Goal: Information Seeking & Learning: Learn about a topic

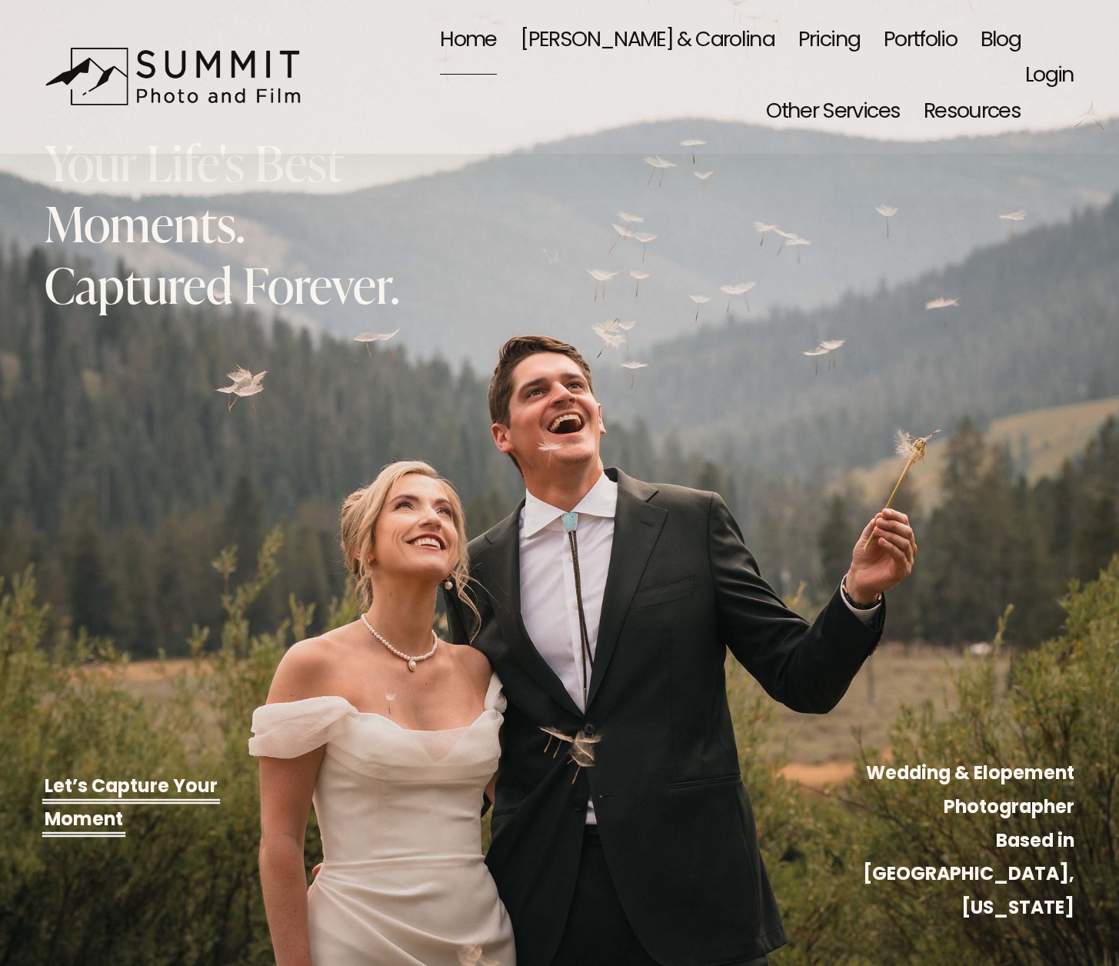
click at [798, 42] on link "Pricing" at bounding box center [829, 41] width 62 height 72
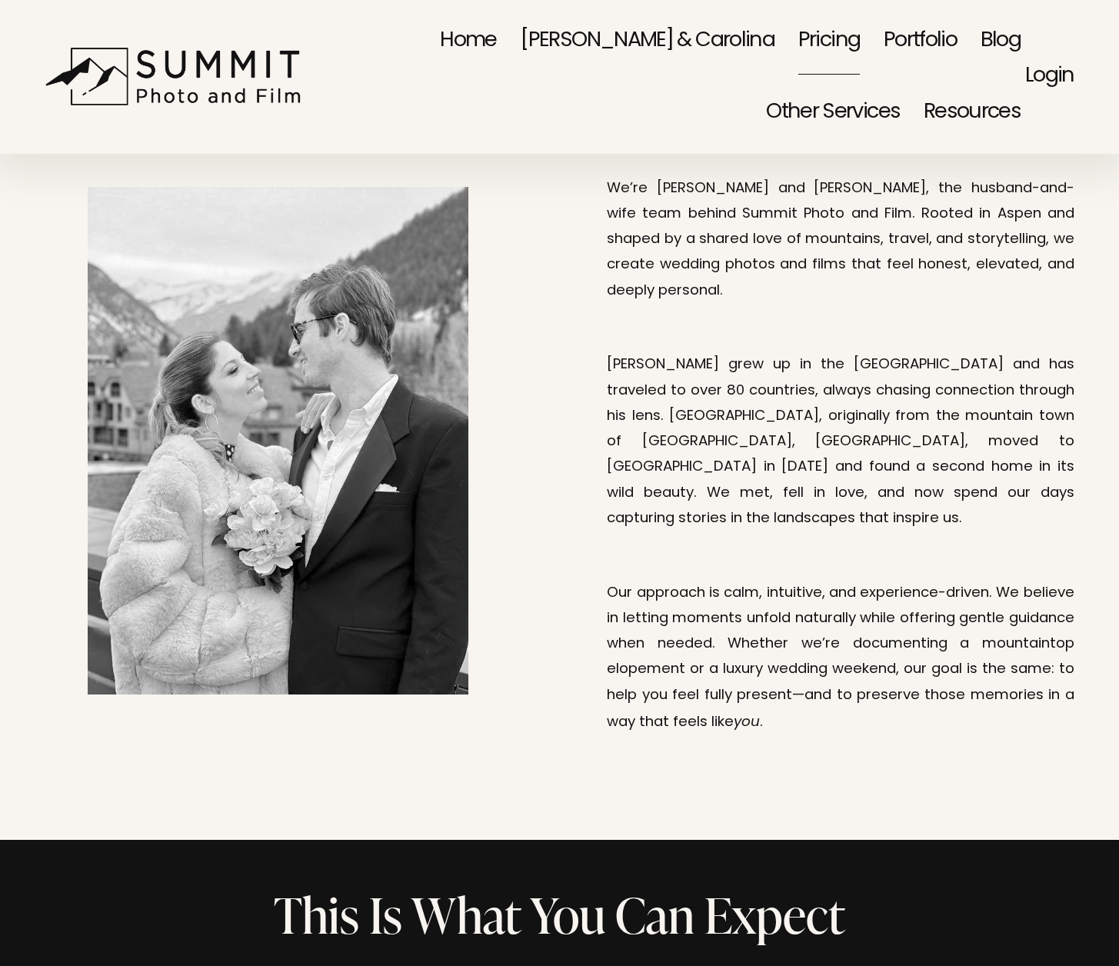
scroll to position [50, 0]
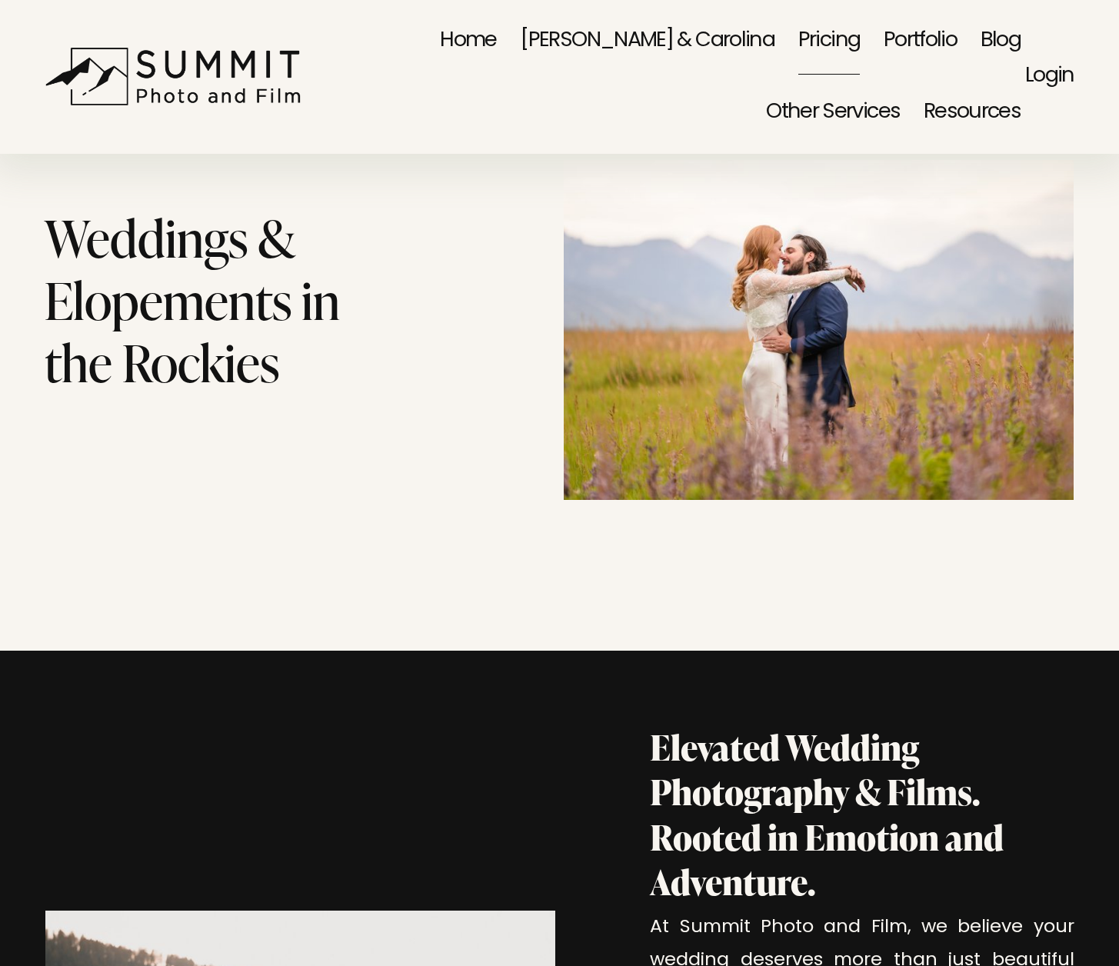
click at [0, 0] on span "Event Photography" at bounding box center [0, 0] width 0 height 0
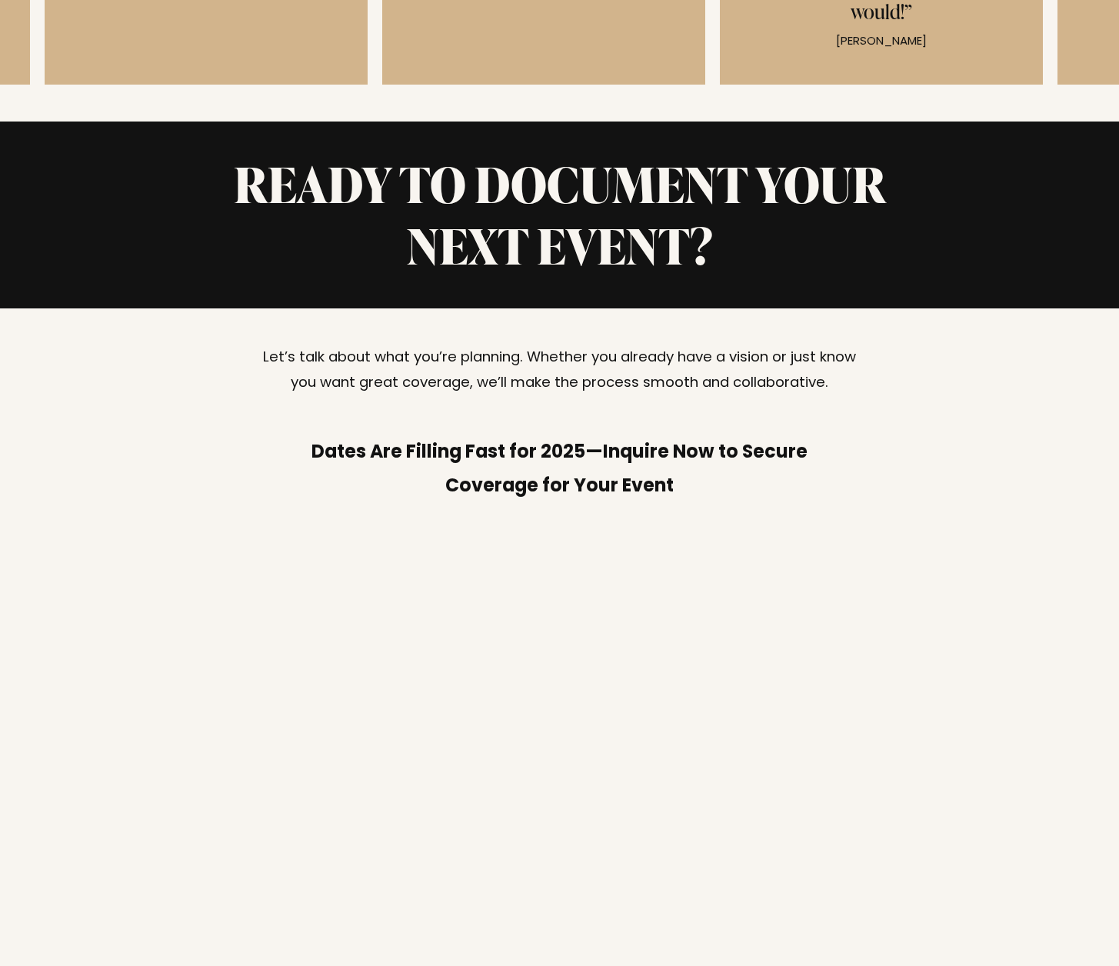
scroll to position [5400, 0]
